Goal: Task Accomplishment & Management: Use online tool/utility

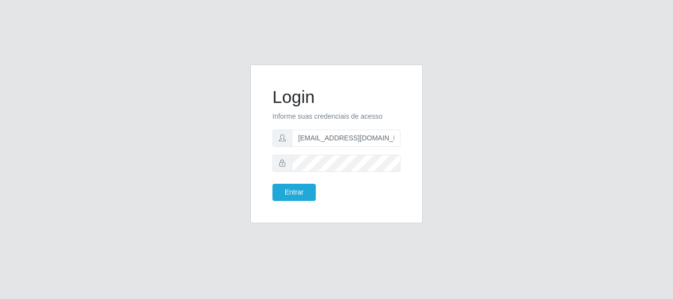
click at [272, 184] on button "Entrar" at bounding box center [293, 192] width 43 height 17
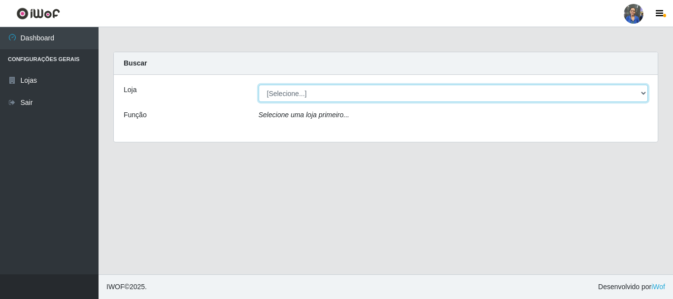
click at [290, 99] on select "[Selecione...] SuperFácil Atacado - Rodoviária" at bounding box center [454, 93] width 390 height 17
select select "400"
click at [259, 85] on select "[Selecione...] SuperFácil Atacado - Rodoviária" at bounding box center [454, 93] width 390 height 17
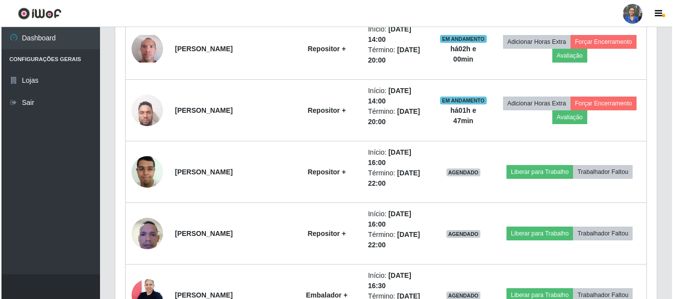
scroll to position [492, 0]
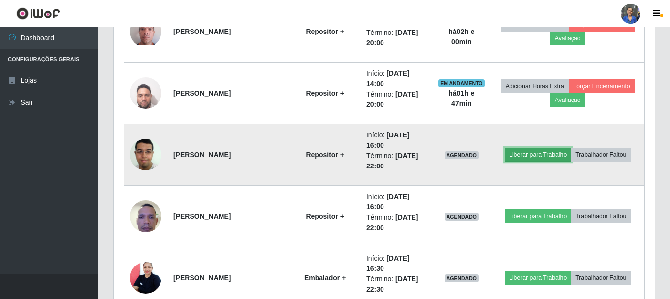
click at [558, 154] on button "Liberar para Trabalho" at bounding box center [538, 155] width 66 height 14
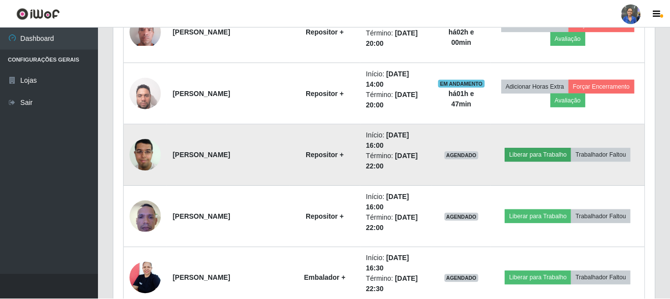
scroll to position [204, 536]
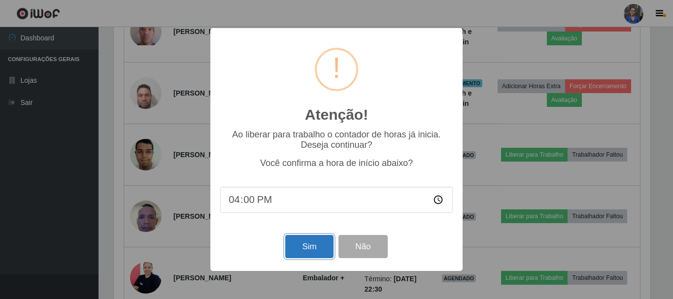
click at [302, 240] on button "Sim" at bounding box center [309, 246] width 48 height 23
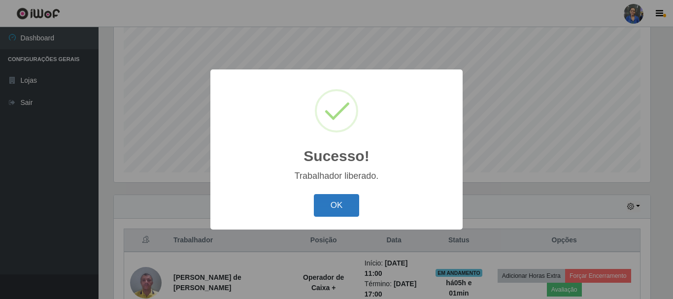
click at [352, 204] on button "OK" at bounding box center [337, 205] width 46 height 23
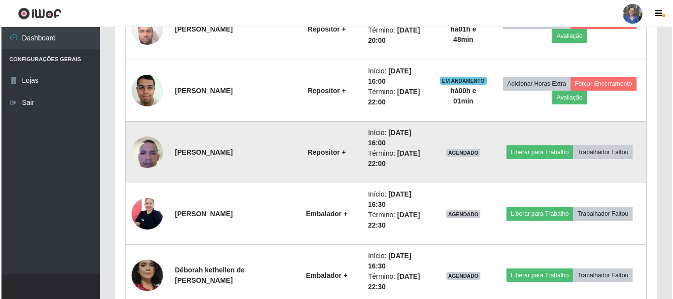
scroll to position [574, 0]
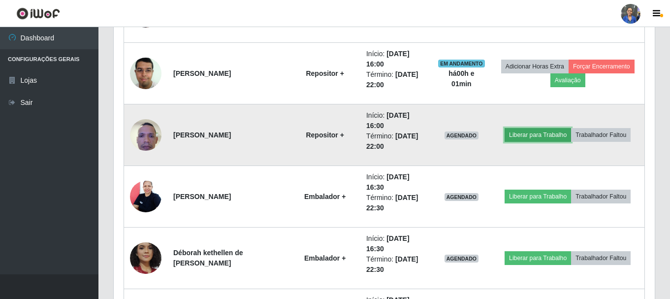
click at [527, 133] on button "Liberar para Trabalho" at bounding box center [538, 135] width 66 height 14
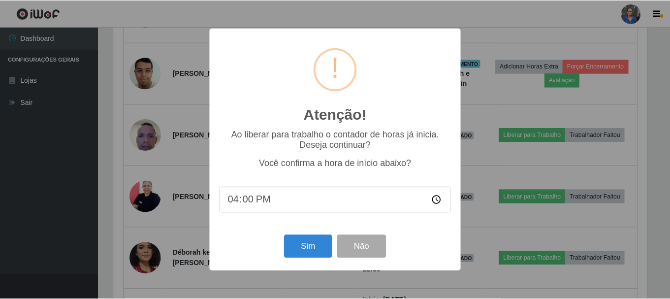
scroll to position [204, 536]
click at [312, 251] on button "Sim" at bounding box center [309, 246] width 48 height 23
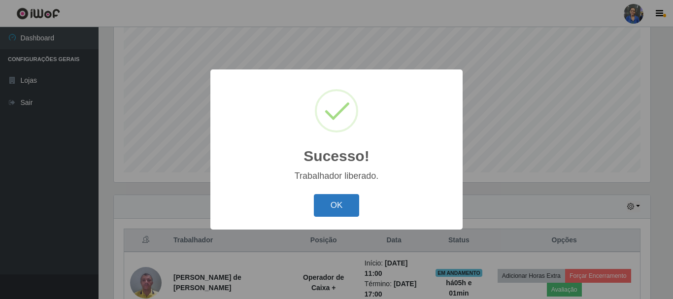
click at [342, 207] on button "OK" at bounding box center [337, 205] width 46 height 23
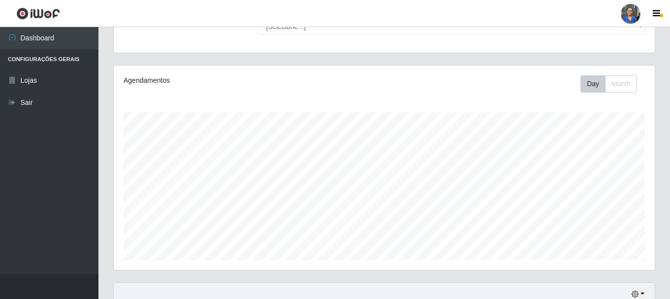
scroll to position [0, 0]
